Goal: Task Accomplishment & Management: Use online tool/utility

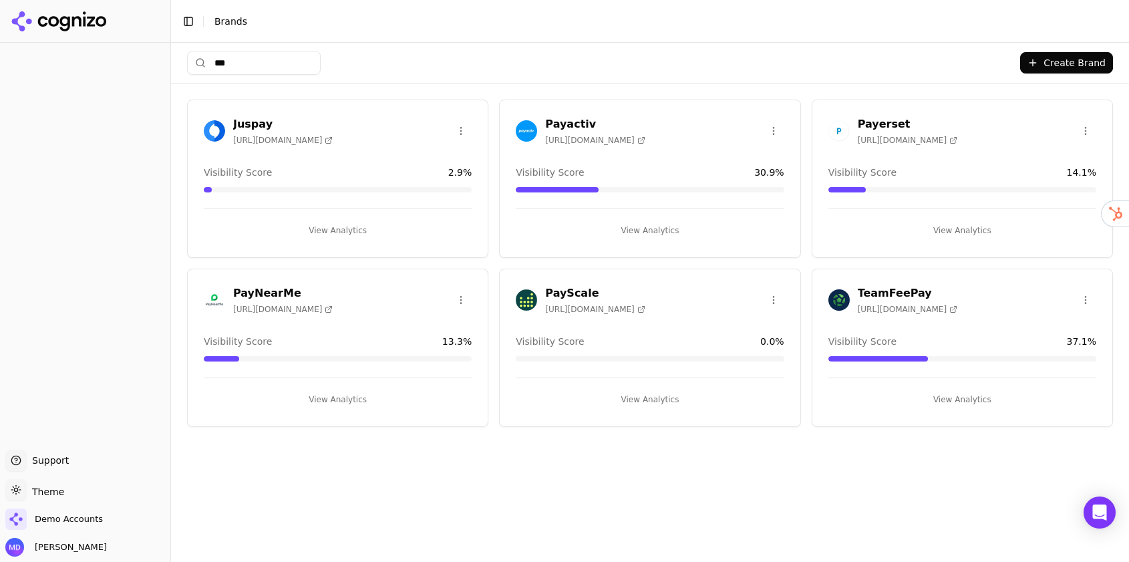
type input "***"
click at [643, 230] on button "View Analytics" at bounding box center [650, 230] width 268 height 21
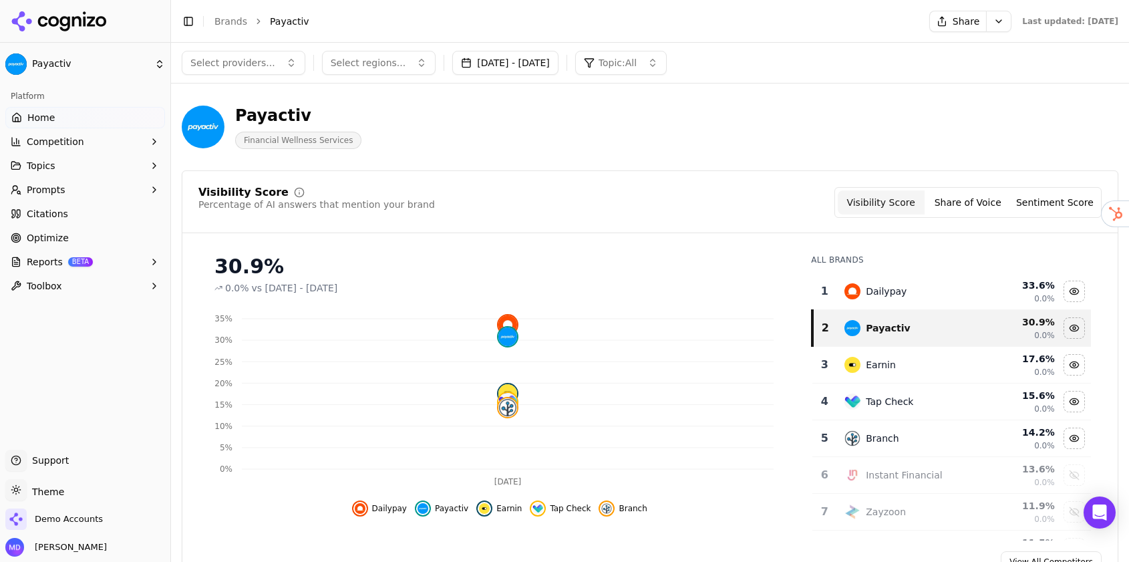
click at [32, 239] on span "Optimize" at bounding box center [48, 237] width 42 height 13
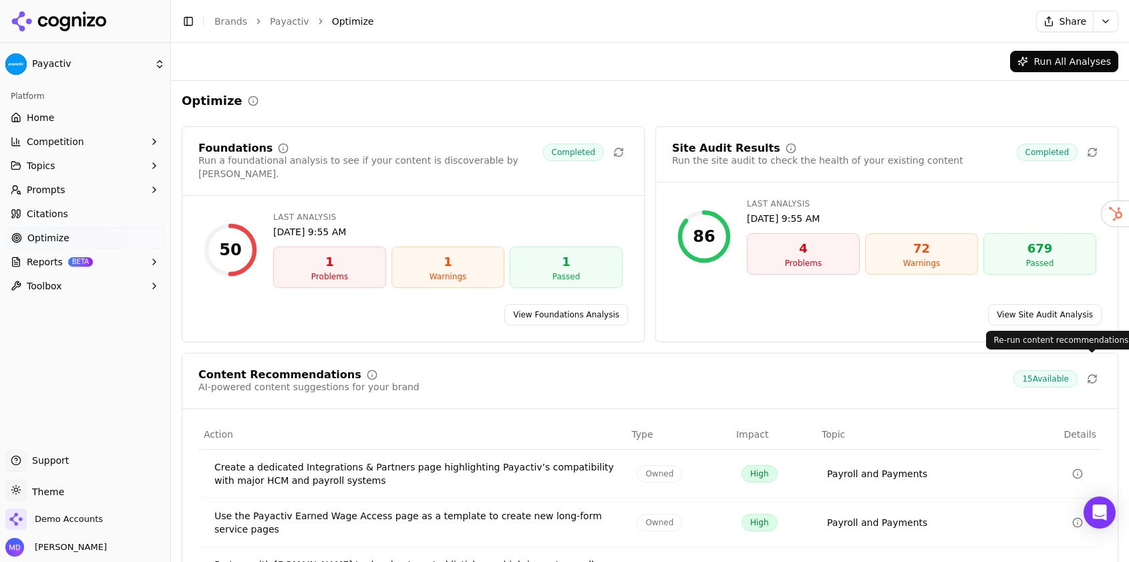
click at [1091, 373] on icon at bounding box center [1092, 378] width 11 height 11
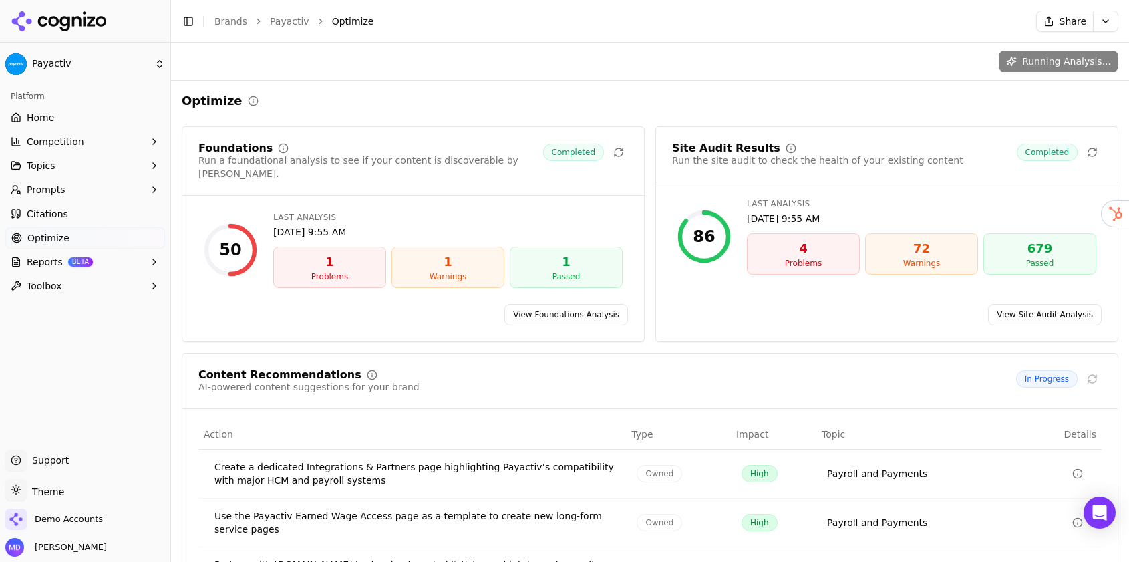
click at [51, 233] on span "Optimize" at bounding box center [48, 237] width 42 height 13
click at [48, 254] on button "Reports BETA" at bounding box center [85, 261] width 160 height 21
click at [48, 288] on span "PDF" at bounding box center [85, 283] width 116 height 13
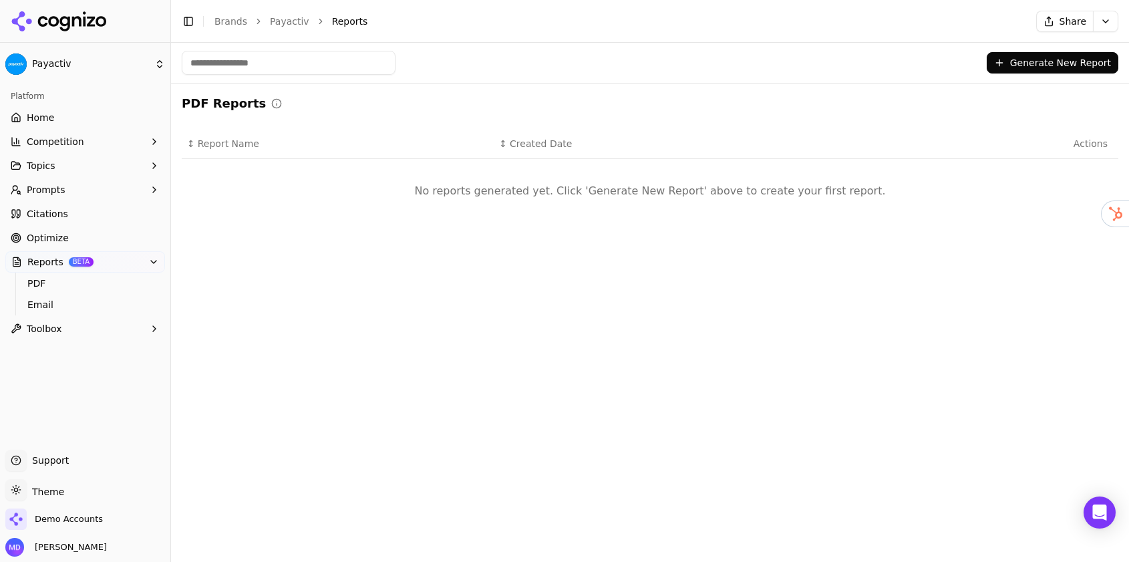
click at [1005, 57] on button "Generate New Report" at bounding box center [1052, 62] width 132 height 21
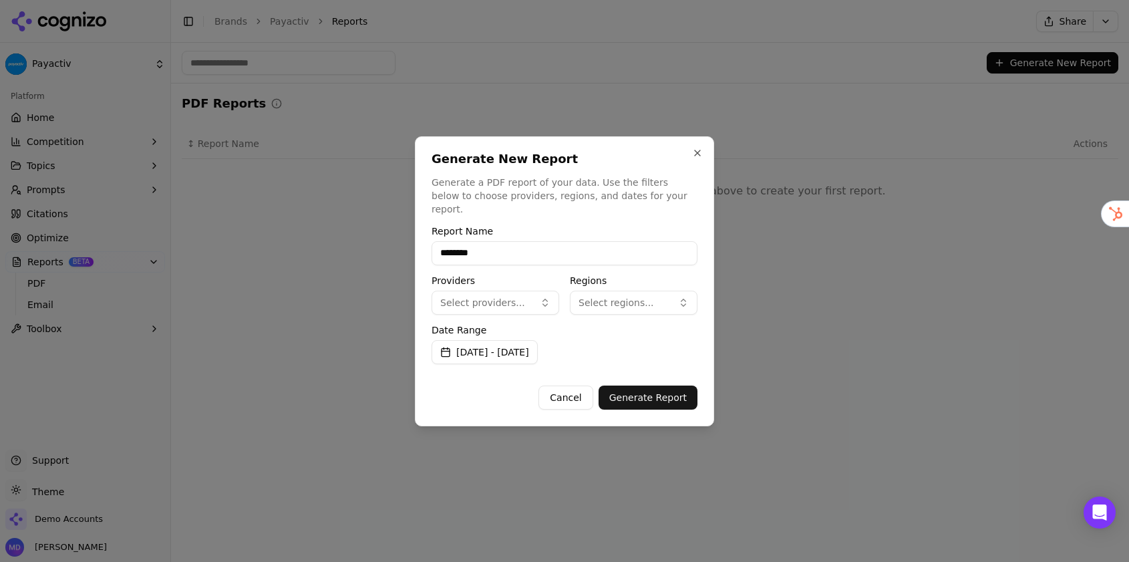
type input "********"
click at [622, 303] on button "Select regions..." at bounding box center [634, 303] width 128 height 24
click at [616, 343] on span "[GEOGRAPHIC_DATA]" at bounding box center [643, 348] width 98 height 13
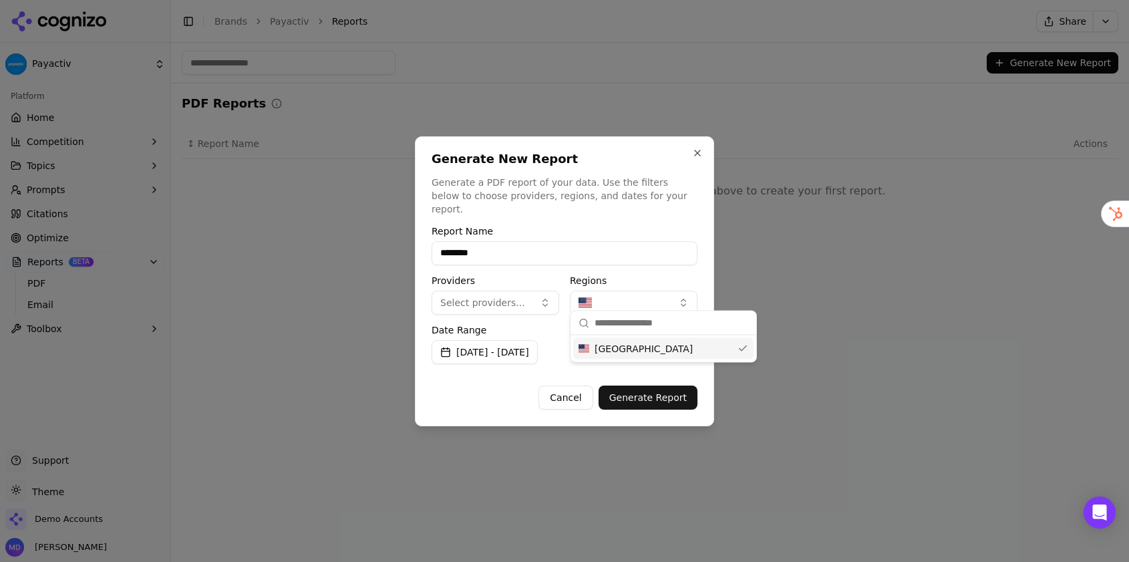
click at [622, 391] on button "Generate Report" at bounding box center [647, 397] width 99 height 24
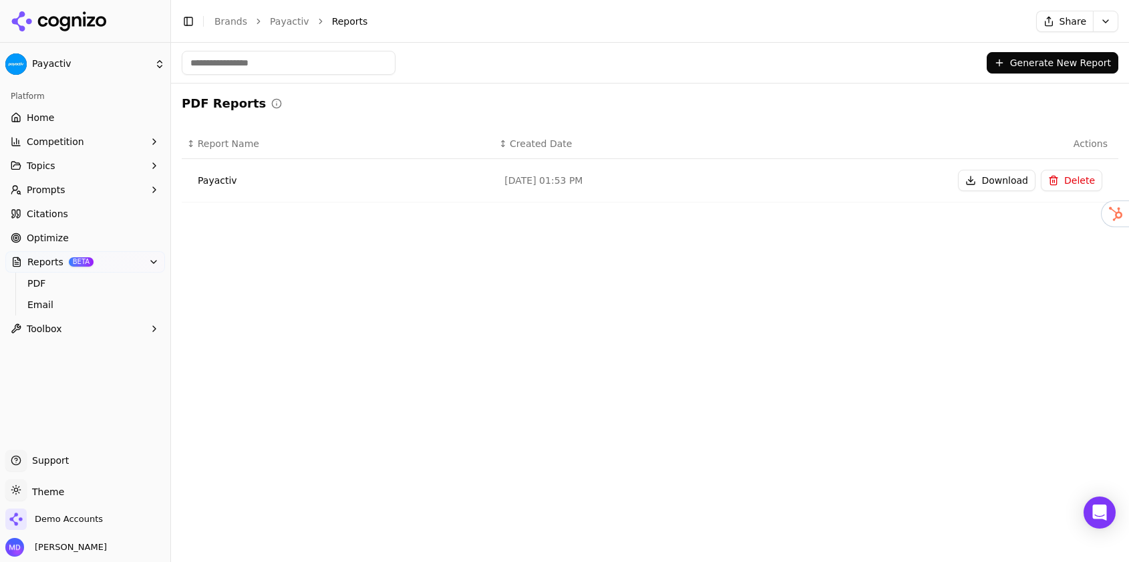
click at [1003, 186] on button "Download" at bounding box center [996, 180] width 77 height 21
click at [84, 216] on link "Citations" at bounding box center [85, 213] width 160 height 21
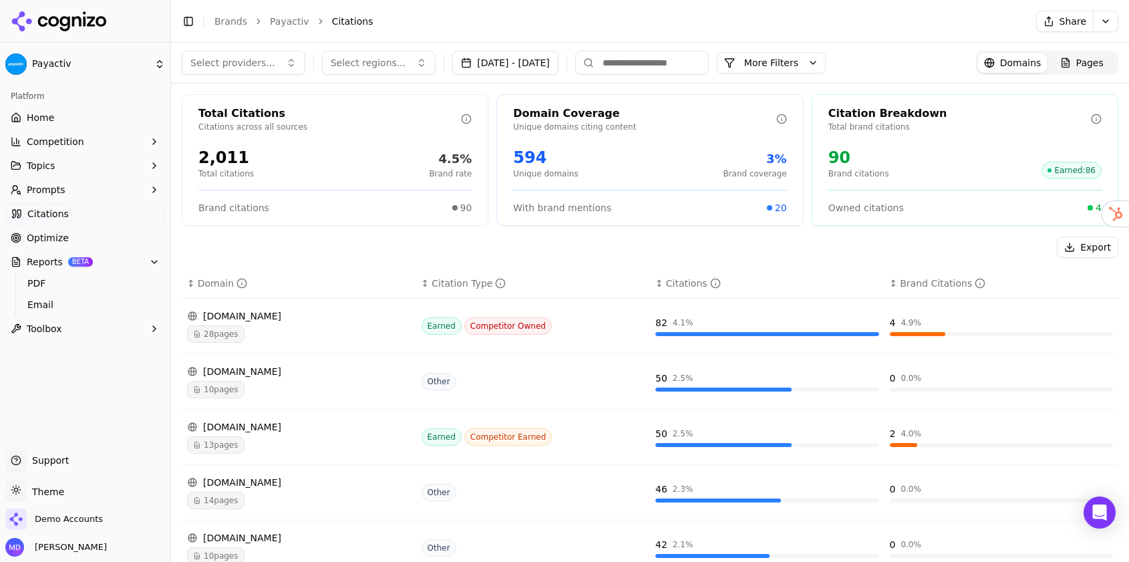
scroll to position [61, 0]
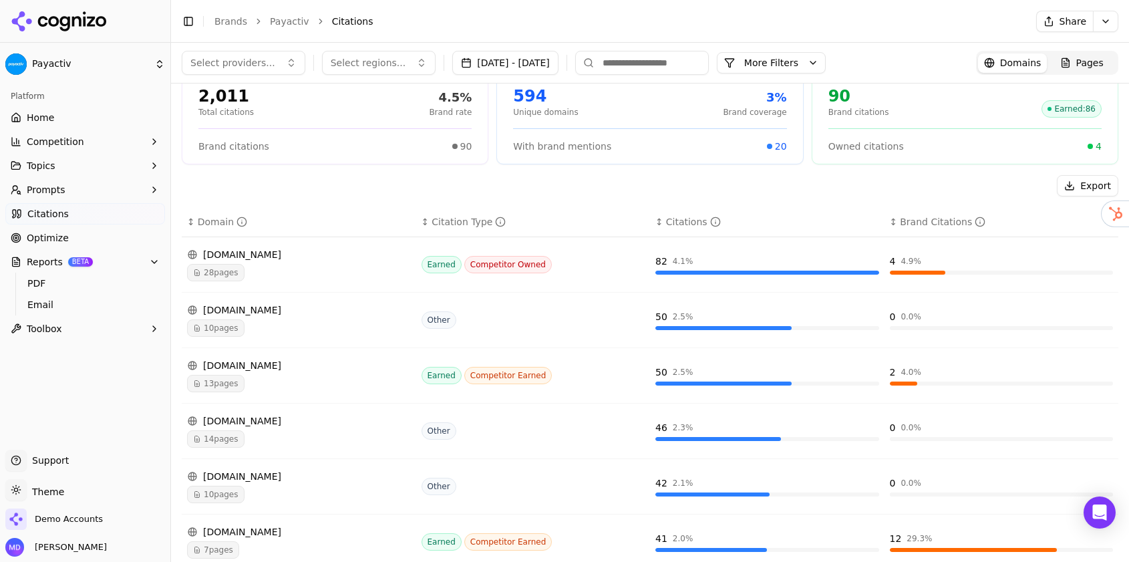
click at [57, 104] on div "Platform" at bounding box center [85, 95] width 160 height 21
click at [60, 110] on link "Home" at bounding box center [85, 117] width 160 height 21
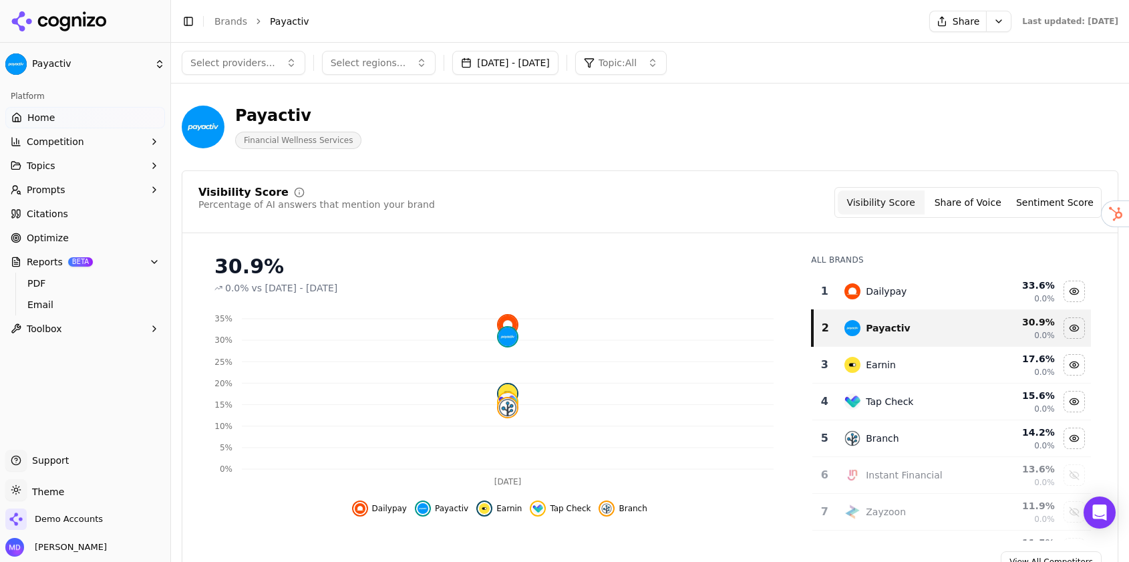
click at [1073, 182] on div "Visibility Score Percentage of AI answers that mention your brand Visibility Sc…" at bounding box center [650, 379] width 936 height 419
click at [1069, 197] on button "Sentiment Score" at bounding box center [1054, 202] width 87 height 24
click at [57, 255] on span "Reports" at bounding box center [45, 261] width 36 height 13
click at [58, 291] on link "PDF" at bounding box center [85, 283] width 127 height 19
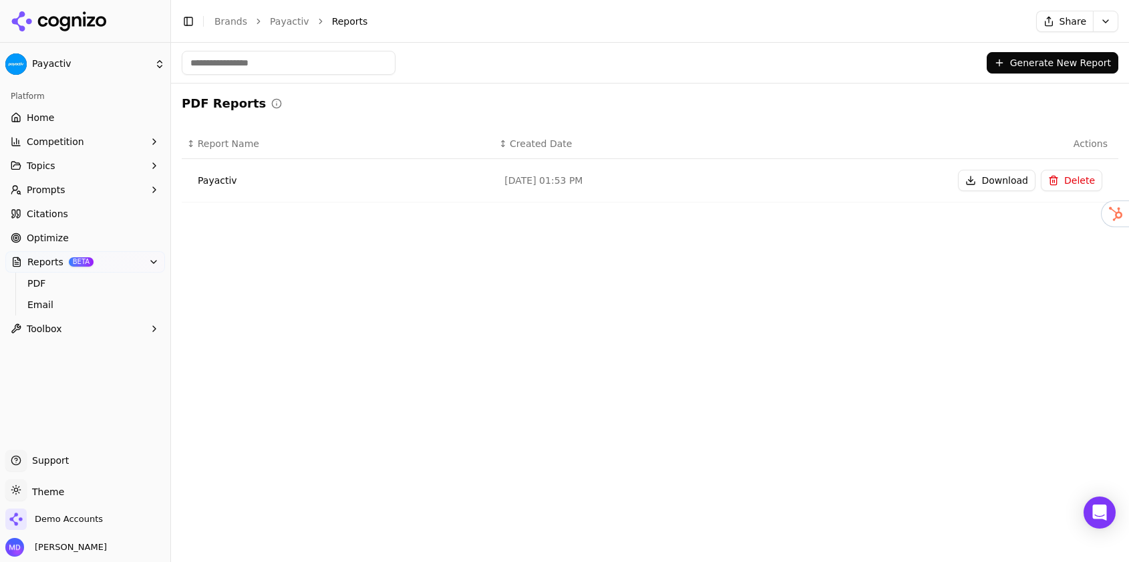
click at [1019, 65] on button "Generate New Report" at bounding box center [1052, 62] width 132 height 21
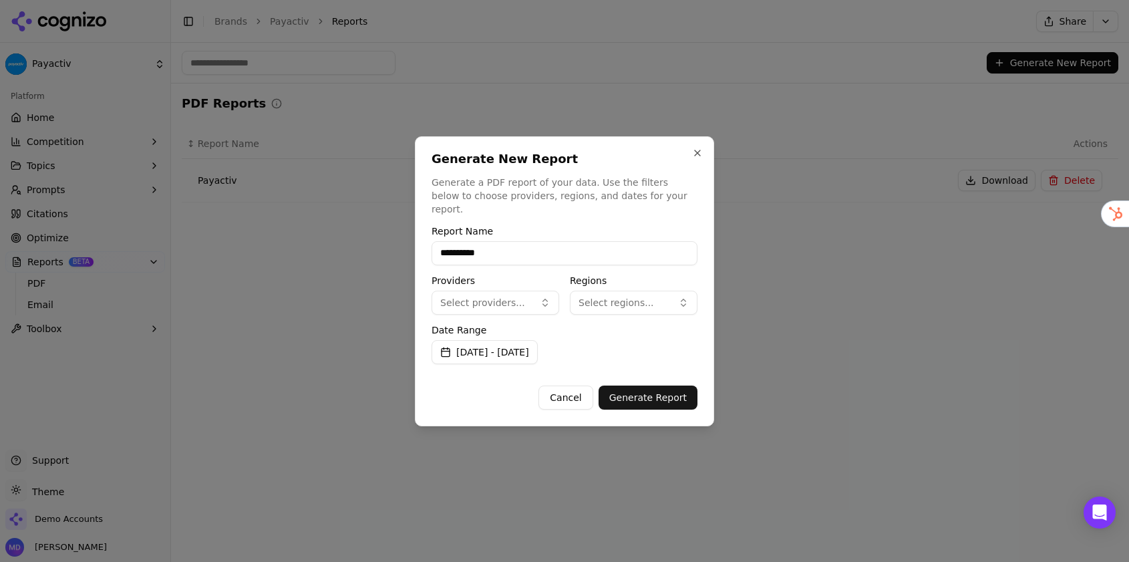
type input "**********"
click at [632, 385] on button "Generate Report" at bounding box center [647, 397] width 99 height 24
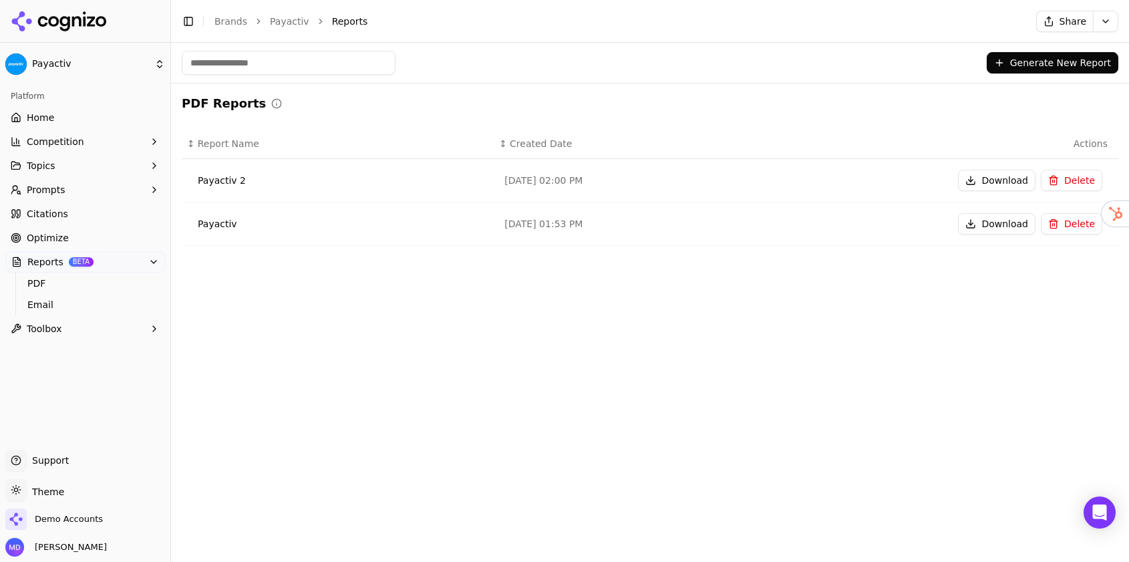
click at [987, 184] on button "Download" at bounding box center [996, 180] width 77 height 21
click at [75, 110] on link "Home" at bounding box center [85, 117] width 160 height 21
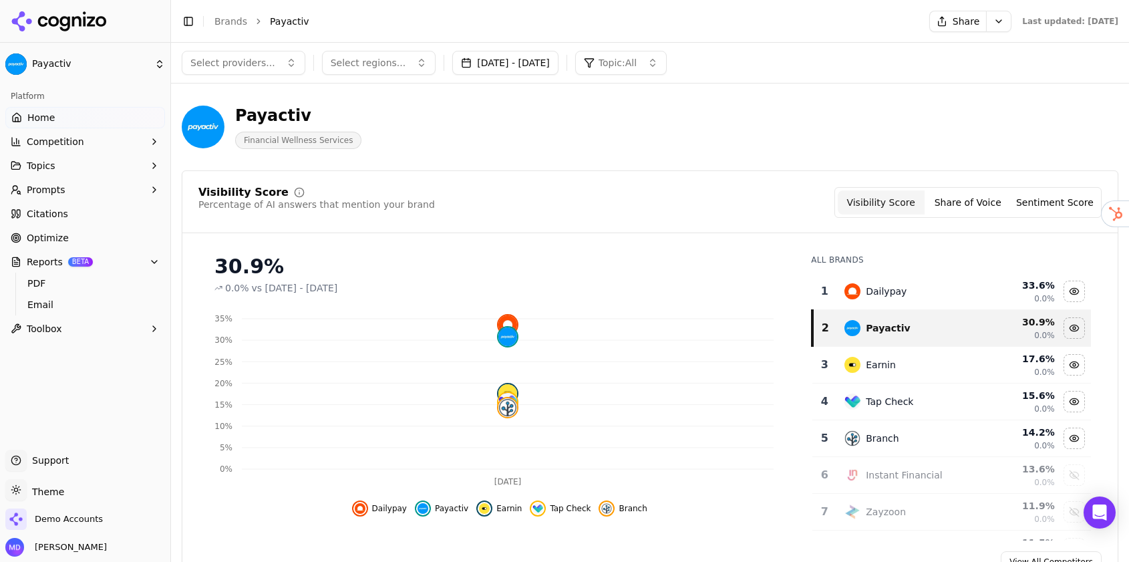
click at [225, 21] on link "Brands" at bounding box center [230, 21] width 33 height 11
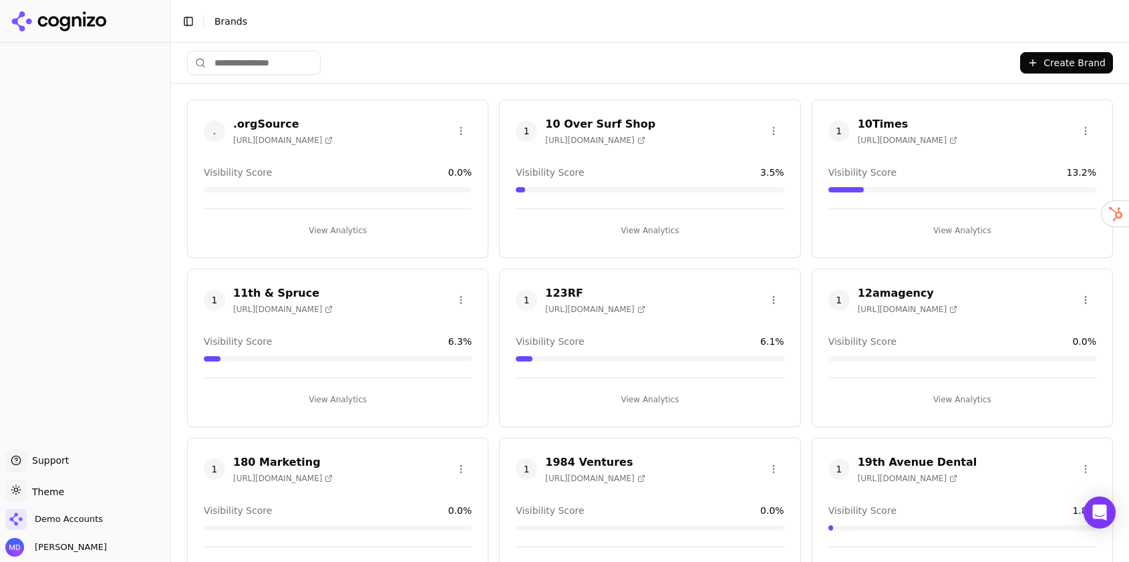
click at [285, 57] on input "search" at bounding box center [254, 63] width 134 height 24
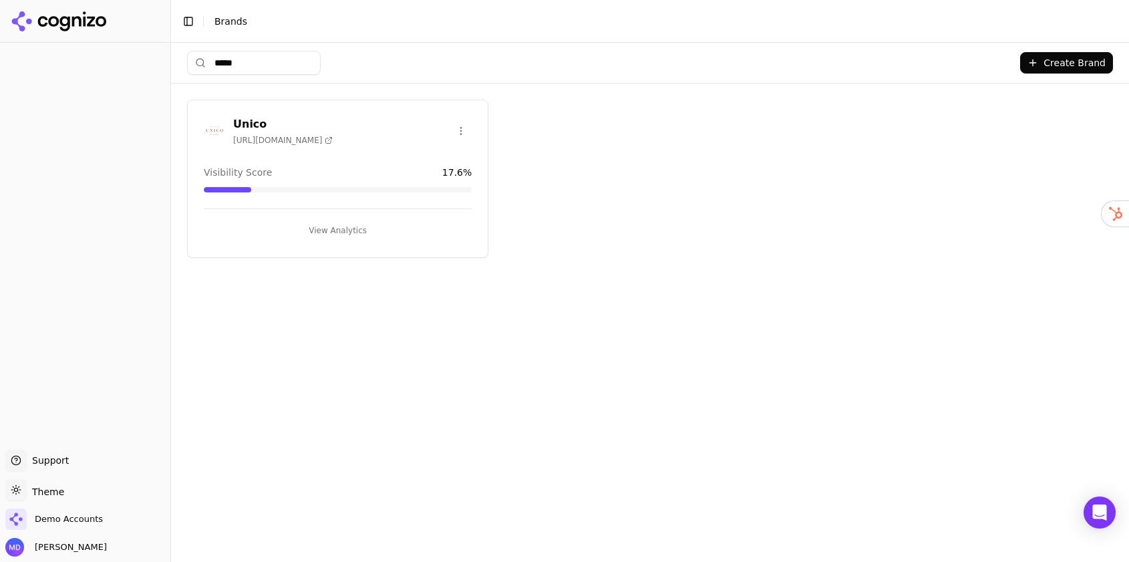
type input "*****"
click at [344, 230] on button "View Analytics" at bounding box center [338, 230] width 268 height 21
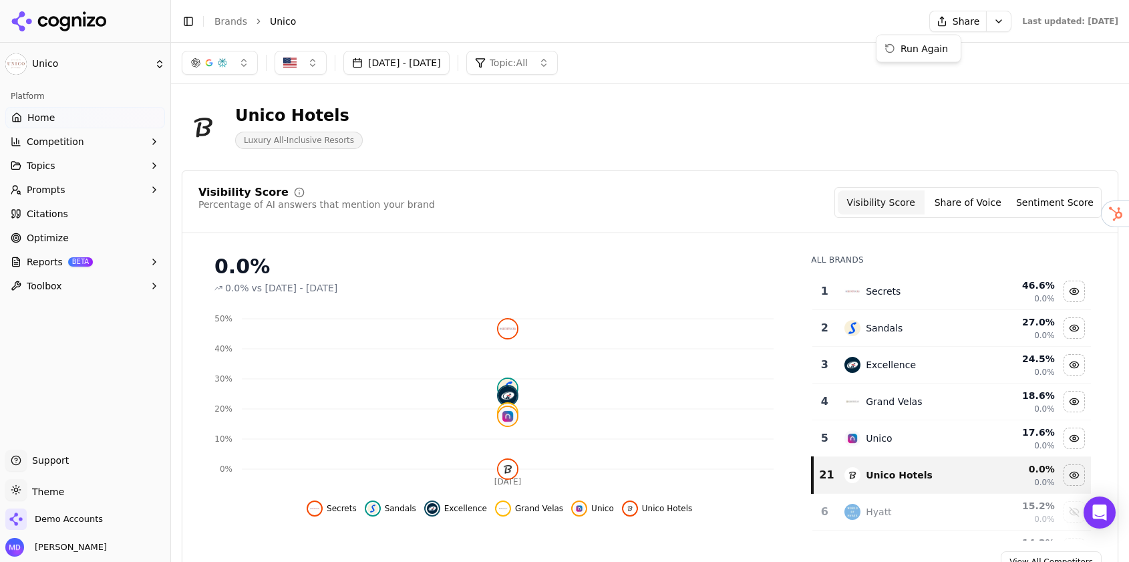
click at [953, 18] on html "Unico Platform Home Competition Topics Prompts Citations Optimize Reports BETA …" at bounding box center [564, 281] width 1129 height 562
click at [931, 55] on div "Run Again" at bounding box center [918, 48] width 79 height 21
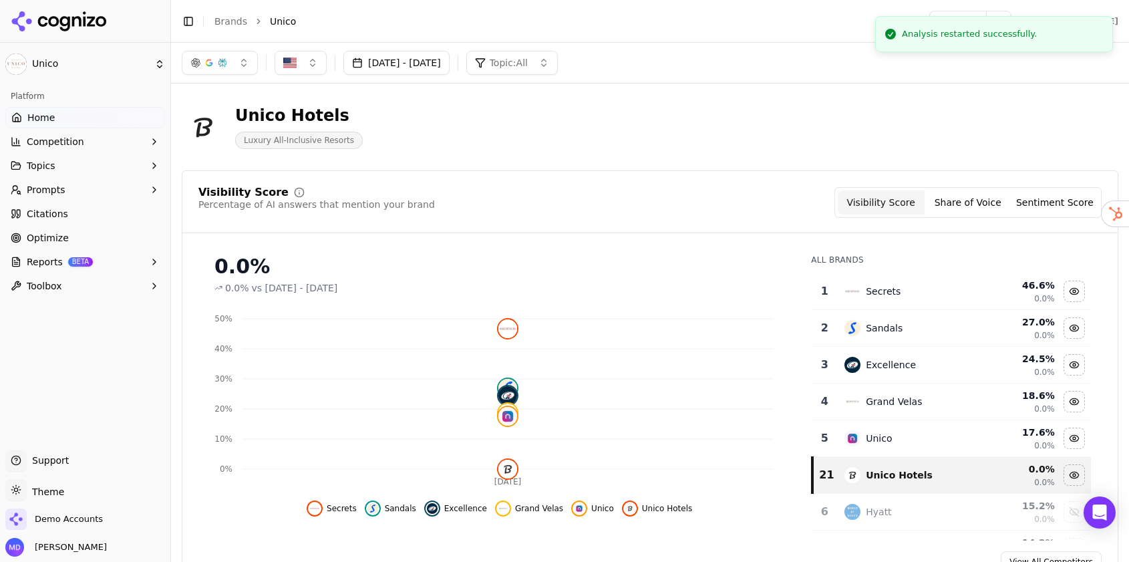
click at [232, 21] on link "Brands" at bounding box center [230, 21] width 33 height 11
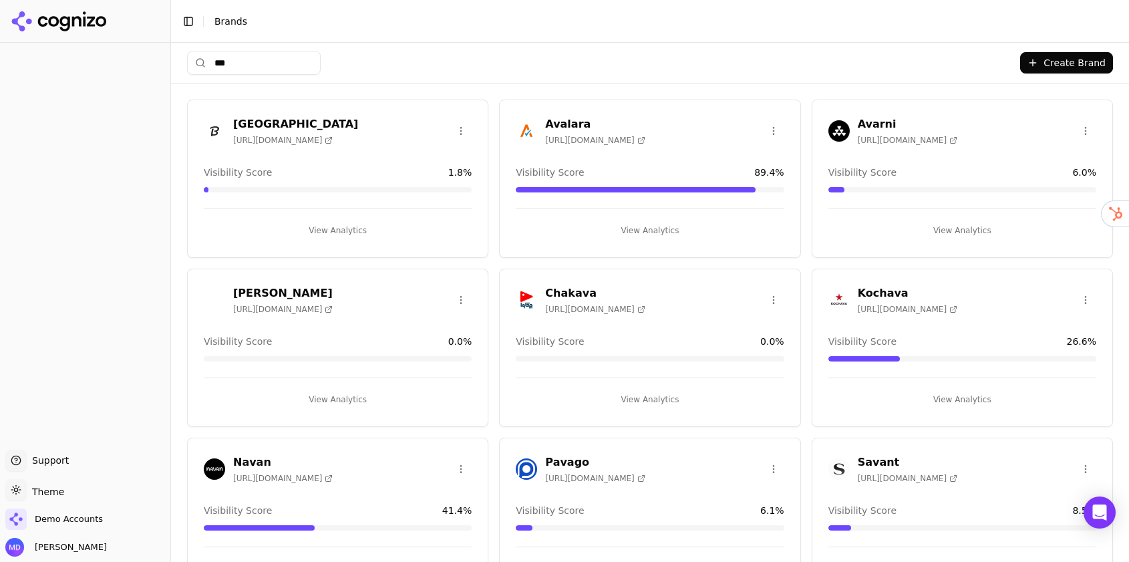
type input "***"
click at [352, 225] on button "View Analytics" at bounding box center [338, 230] width 268 height 21
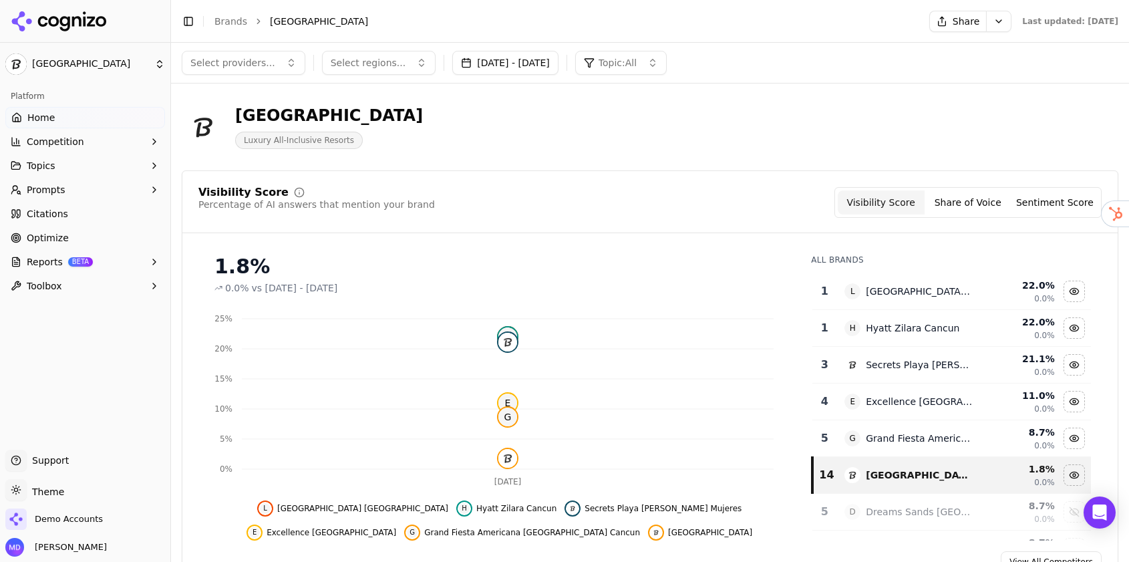
click at [63, 194] on button "Prompts" at bounding box center [85, 189] width 160 height 21
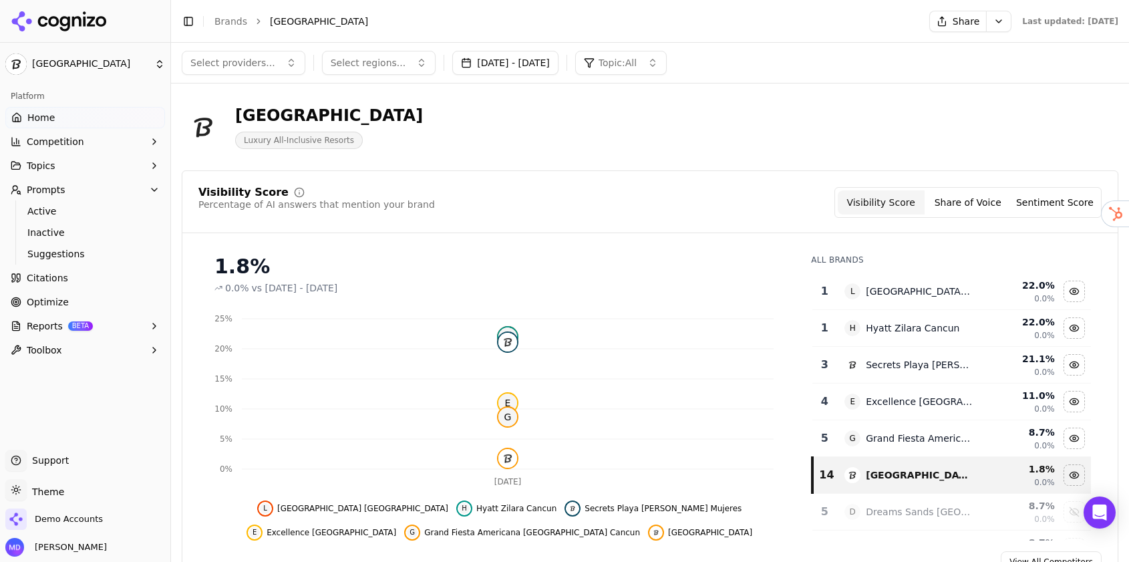
click at [59, 218] on link "Active" at bounding box center [85, 211] width 127 height 19
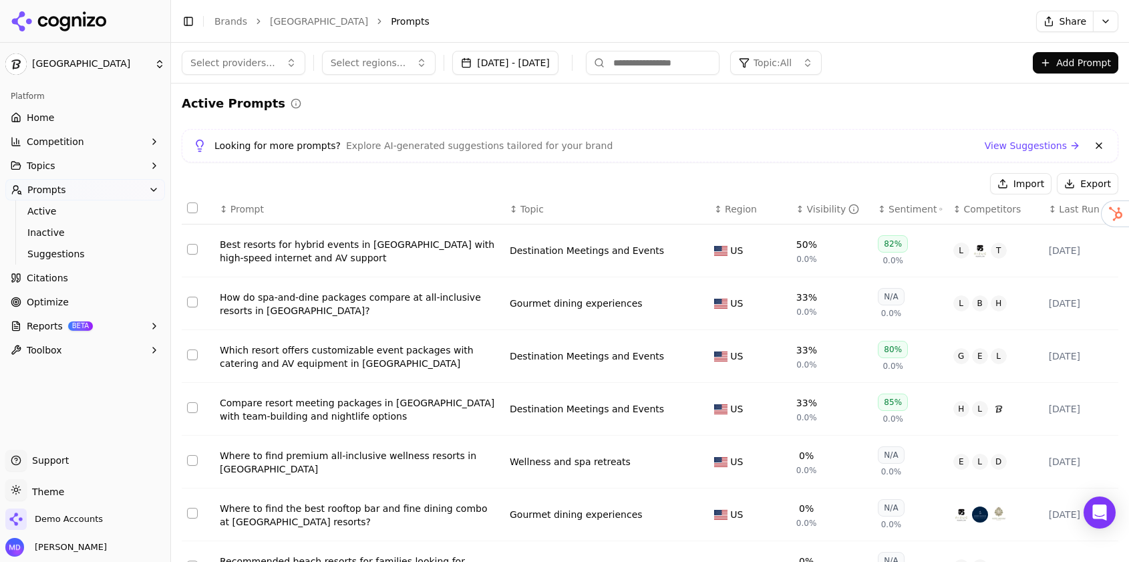
click at [827, 207] on div "Visibility" at bounding box center [833, 208] width 53 height 13
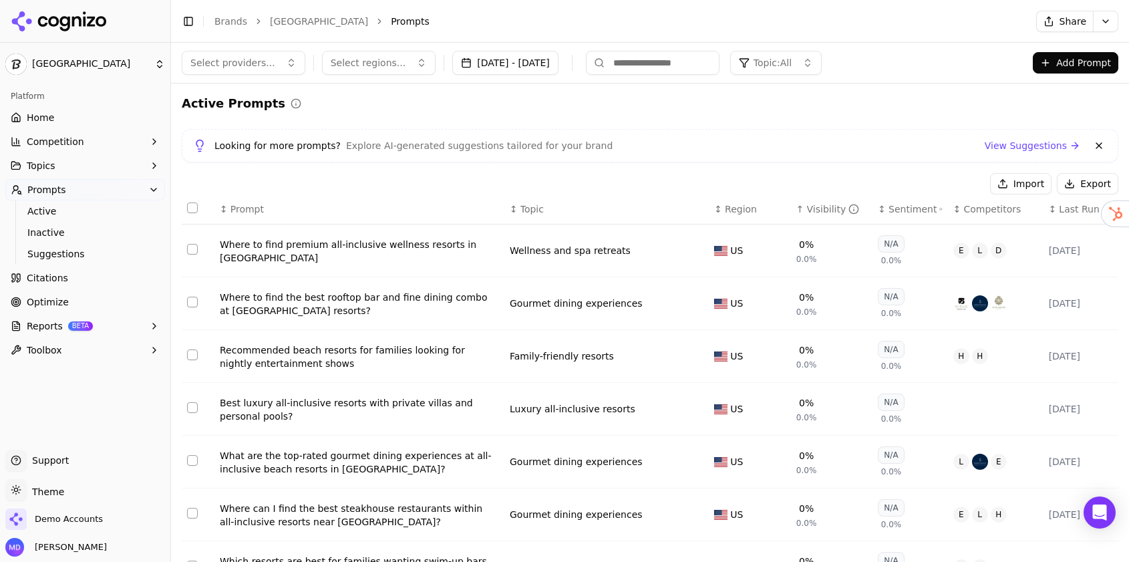
click at [827, 207] on div "Visibility" at bounding box center [833, 208] width 53 height 13
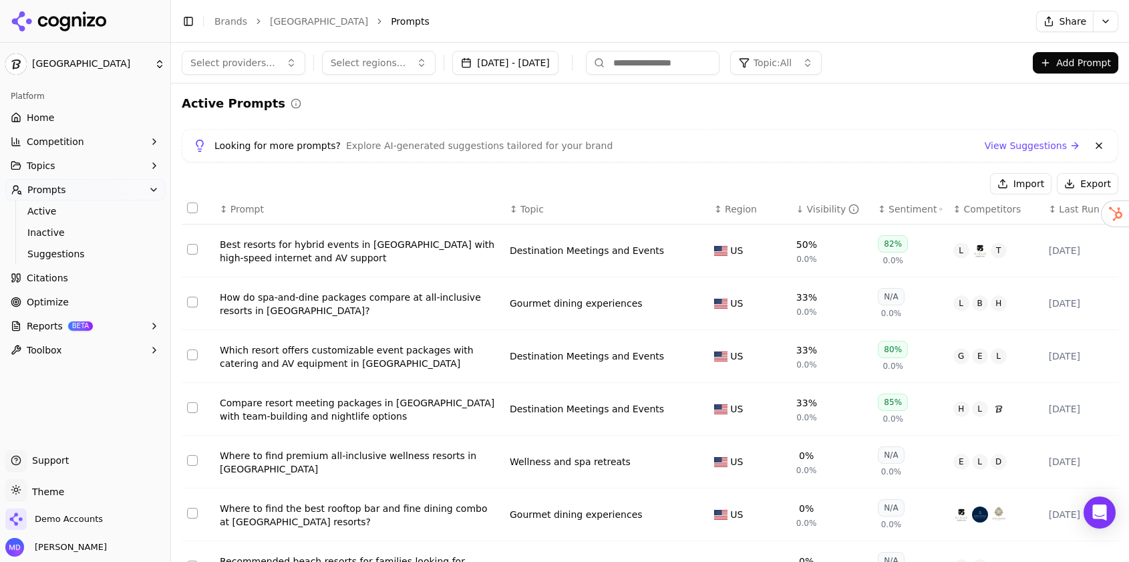
click at [47, 296] on span "Optimize" at bounding box center [48, 301] width 42 height 13
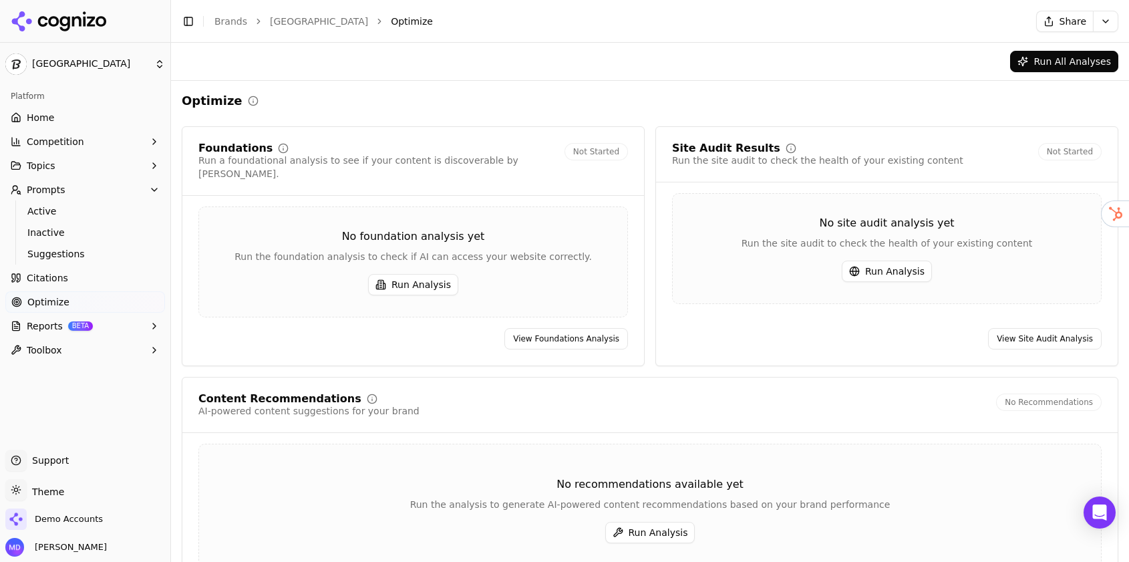
click at [1043, 65] on button "Run All Analyses" at bounding box center [1064, 61] width 108 height 21
